Goal: Register for event/course

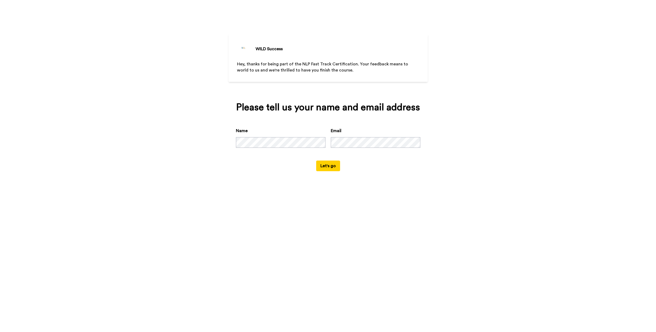
click at [322, 171] on button "Let's go" at bounding box center [328, 165] width 24 height 11
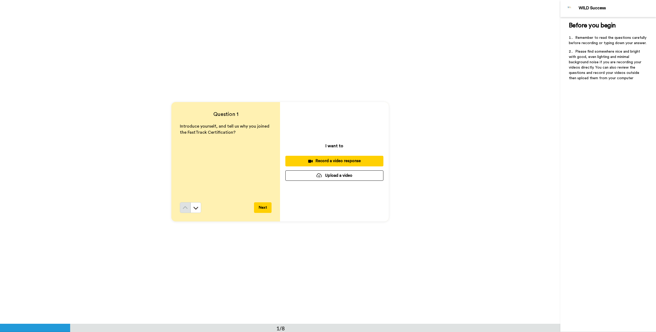
click at [331, 160] on div "Record a video response" at bounding box center [333, 161] width 89 height 6
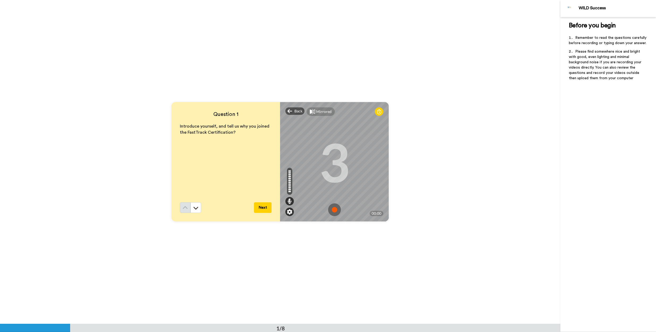
click at [289, 210] on img at bounding box center [289, 211] width 5 height 5
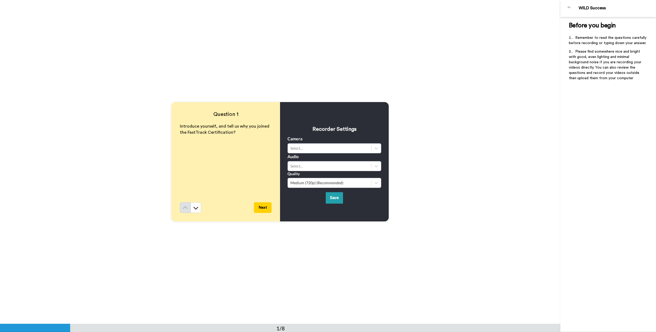
click at [249, 174] on div "Introduce yourself, and tell us why you joined the FastTrack Certification?" at bounding box center [226, 162] width 92 height 79
click at [194, 207] on icon at bounding box center [196, 208] width 5 height 3
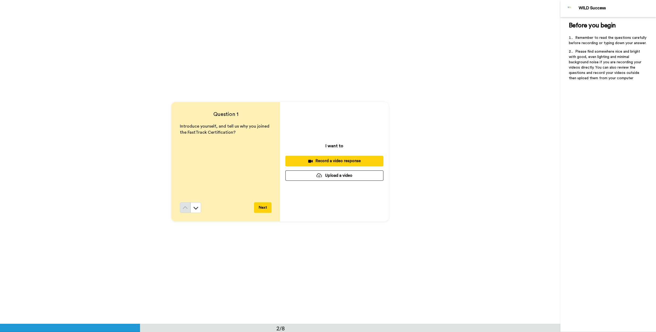
scroll to position [323, 0]
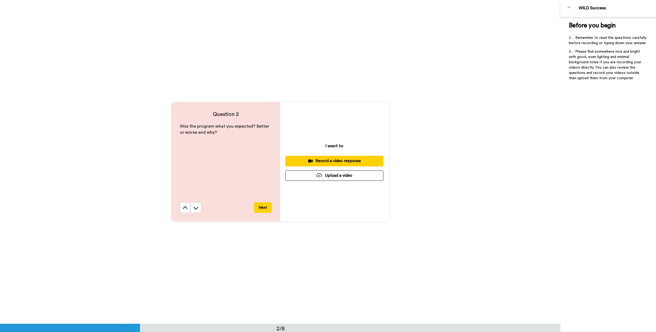
click at [311, 161] on div "Record a video response" at bounding box center [333, 161] width 89 height 6
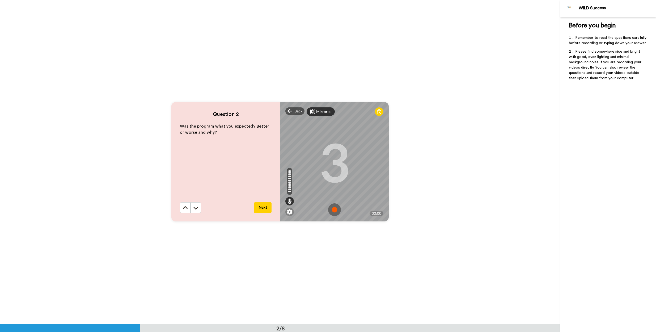
click at [314, 113] on div "Mirrored" at bounding box center [320, 111] width 28 height 8
click at [314, 113] on div "Mirror" at bounding box center [318, 111] width 24 height 8
click at [380, 112] on icon at bounding box center [379, 111] width 4 height 5
click at [331, 207] on img at bounding box center [334, 209] width 13 height 13
click at [186, 208] on icon at bounding box center [185, 207] width 5 height 3
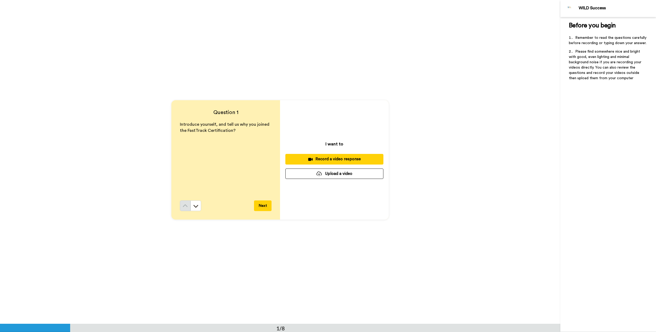
scroll to position [0, 0]
